Goal: Task Accomplishment & Management: Manage account settings

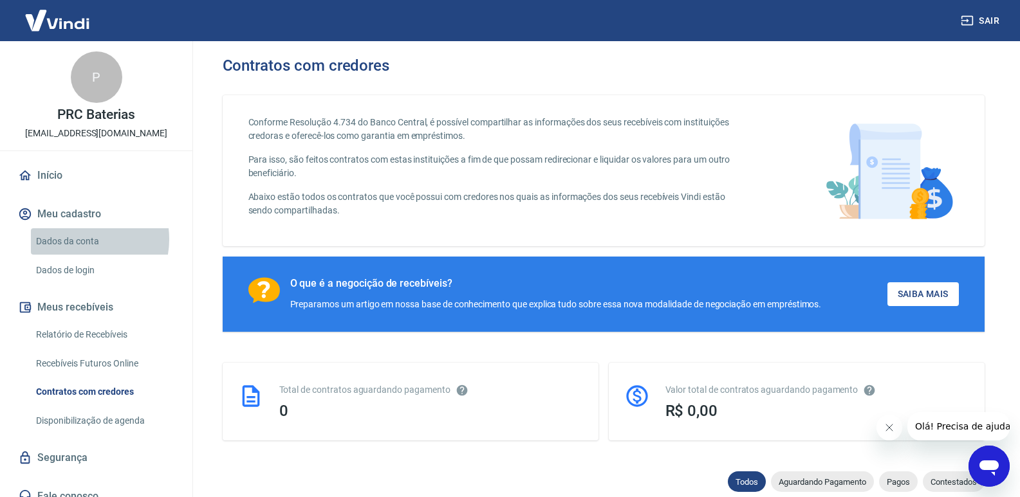
click at [78, 239] on link "Dados da conta" at bounding box center [104, 241] width 146 height 26
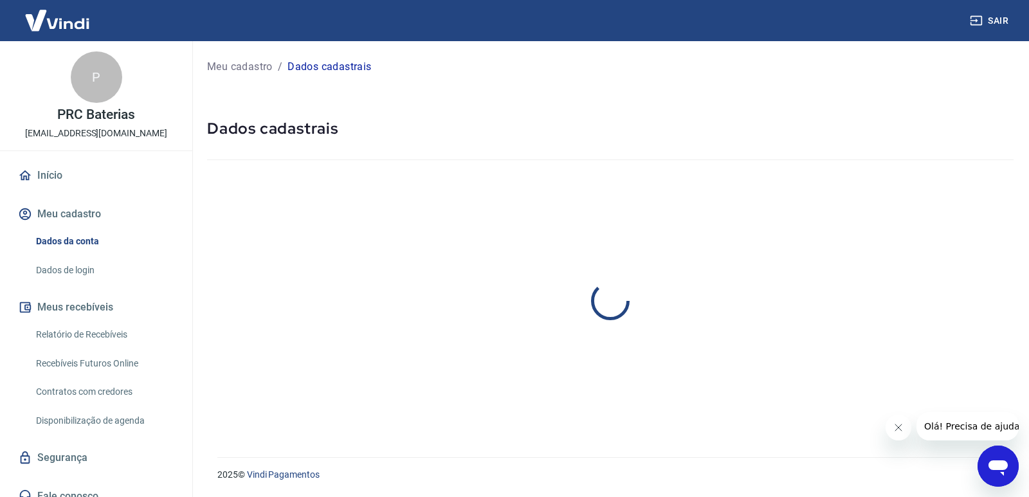
select select "RJ"
select select "business"
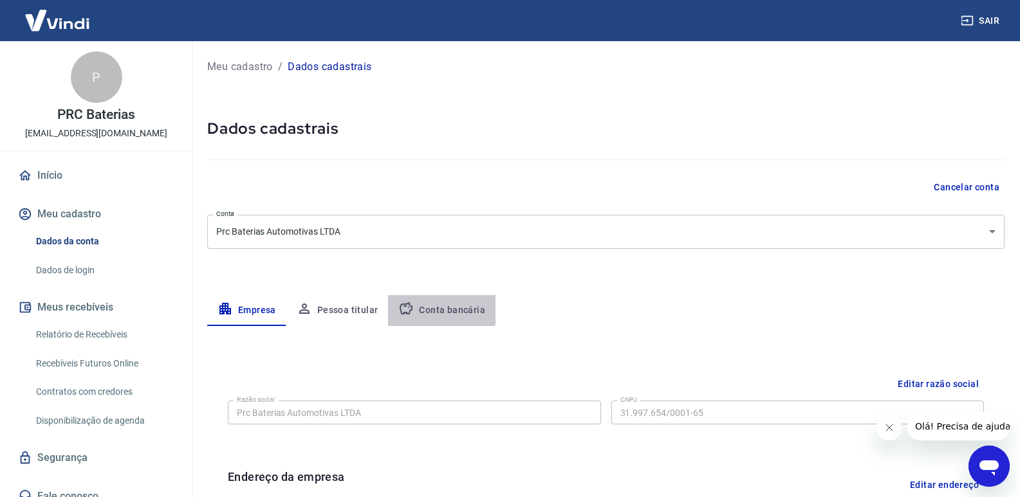
click at [432, 299] on button "Conta bancária" at bounding box center [441, 310] width 107 height 31
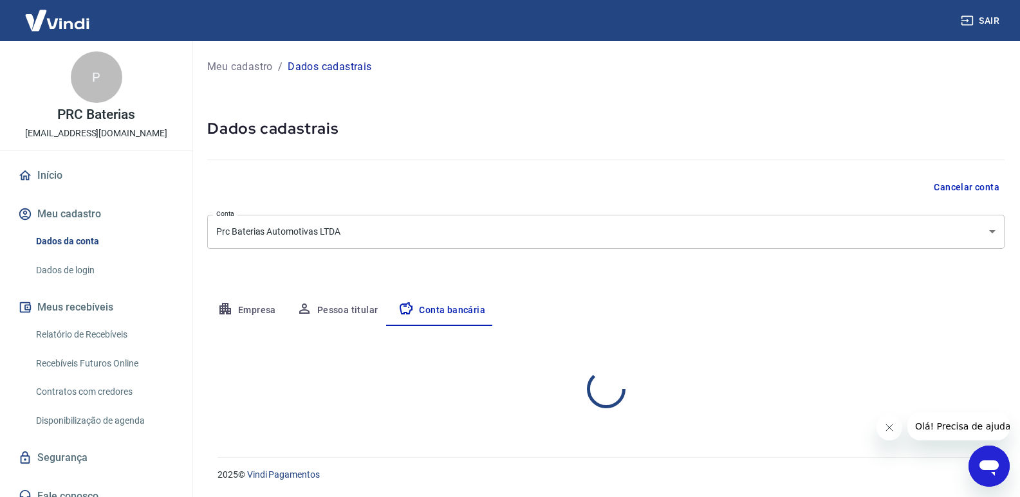
select select "1"
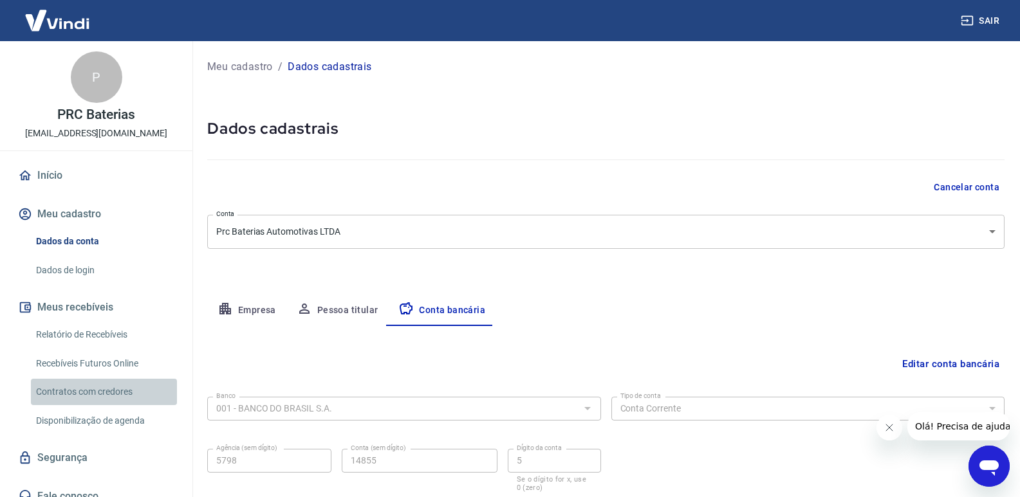
drag, startPoint x: 107, startPoint y: 386, endPoint x: 106, endPoint y: 392, distance: 6.6
click at [106, 388] on link "Contratos com credores" at bounding box center [104, 392] width 146 height 26
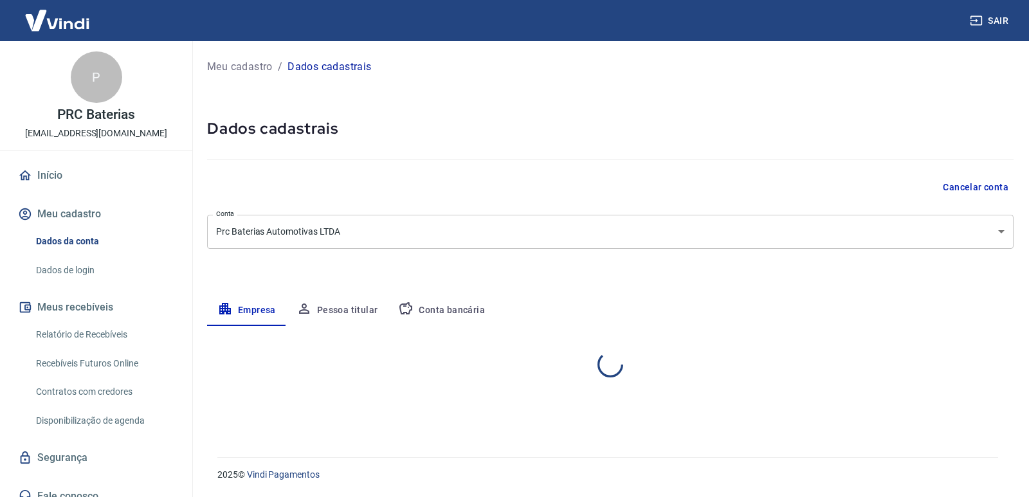
select select "RJ"
select select "business"
